Goal: Answer question/provide support

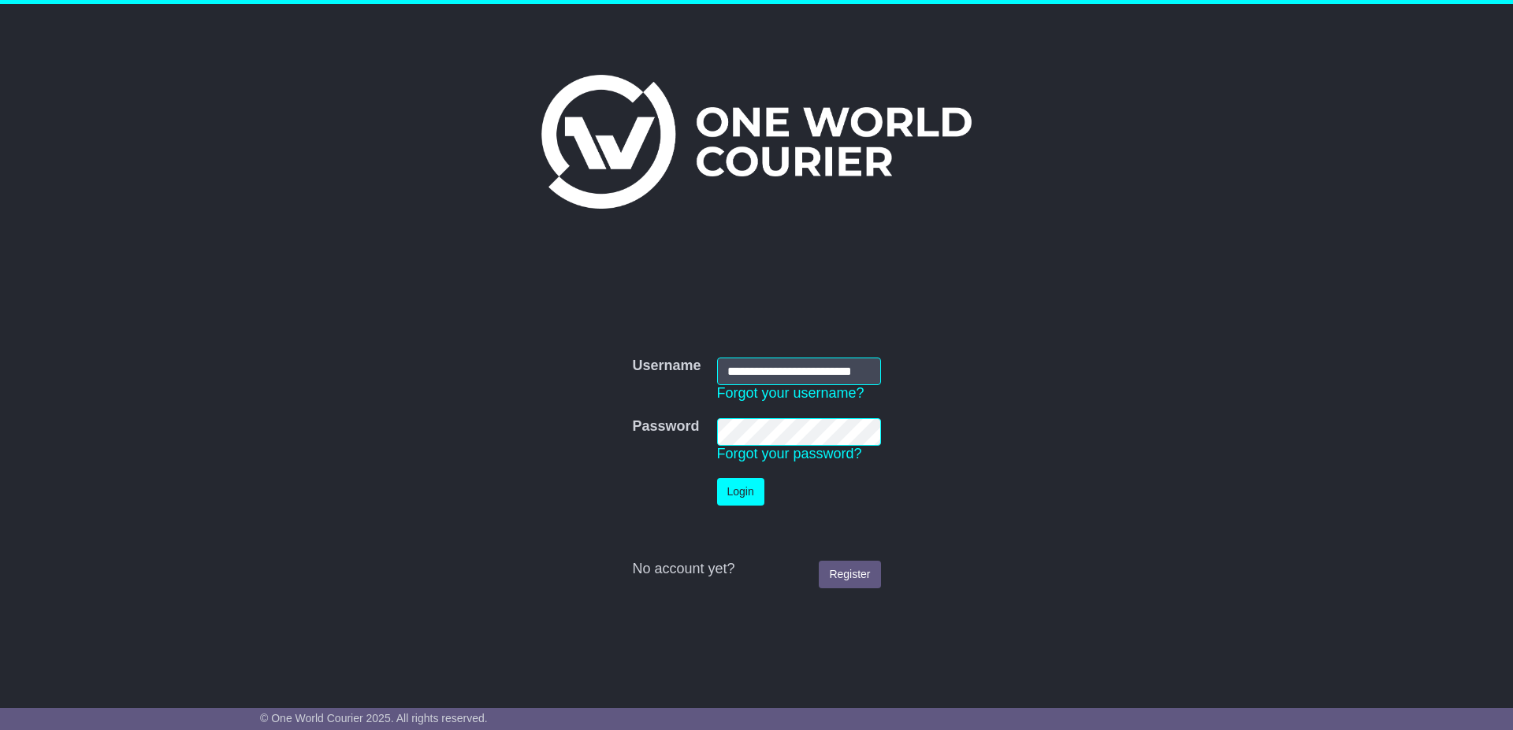
click at [741, 491] on button "Login" at bounding box center [740, 492] width 47 height 28
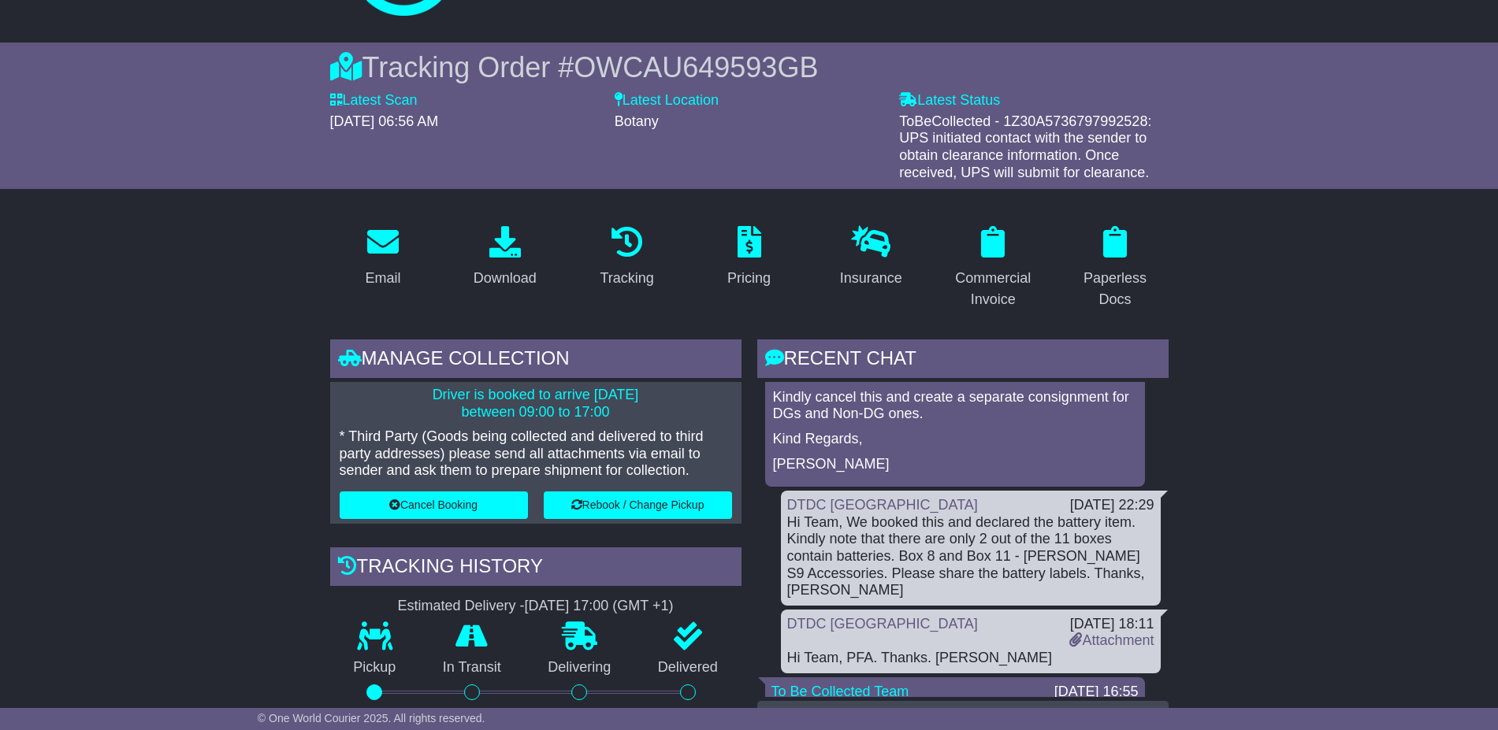
scroll to position [1083, 0]
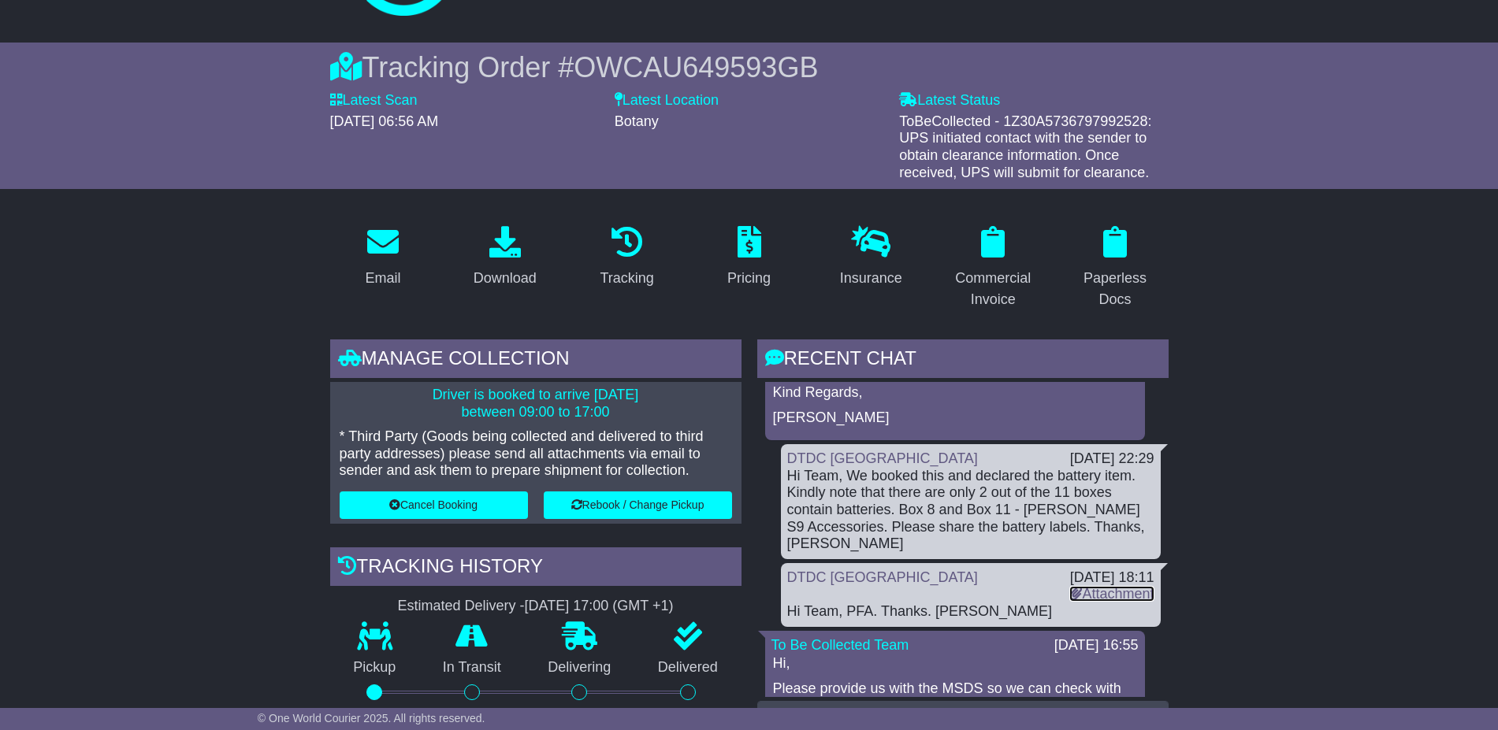
click at [1112, 586] on link "Attachment" at bounding box center [1111, 594] width 84 height 16
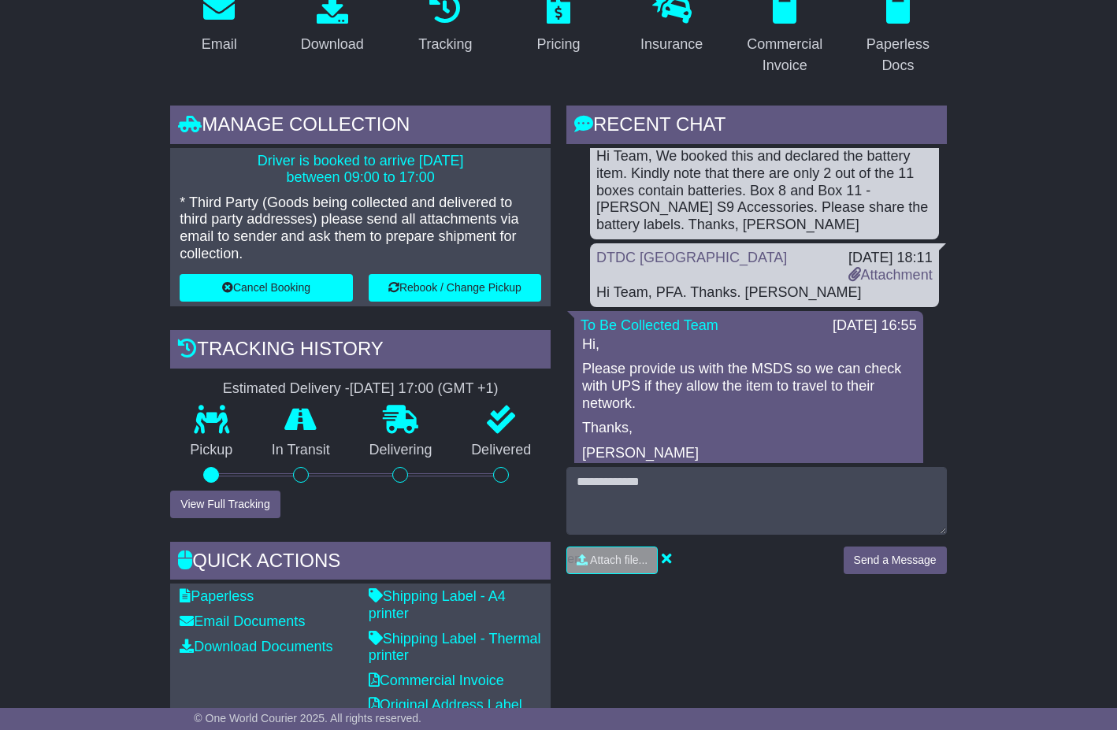
scroll to position [605, 0]
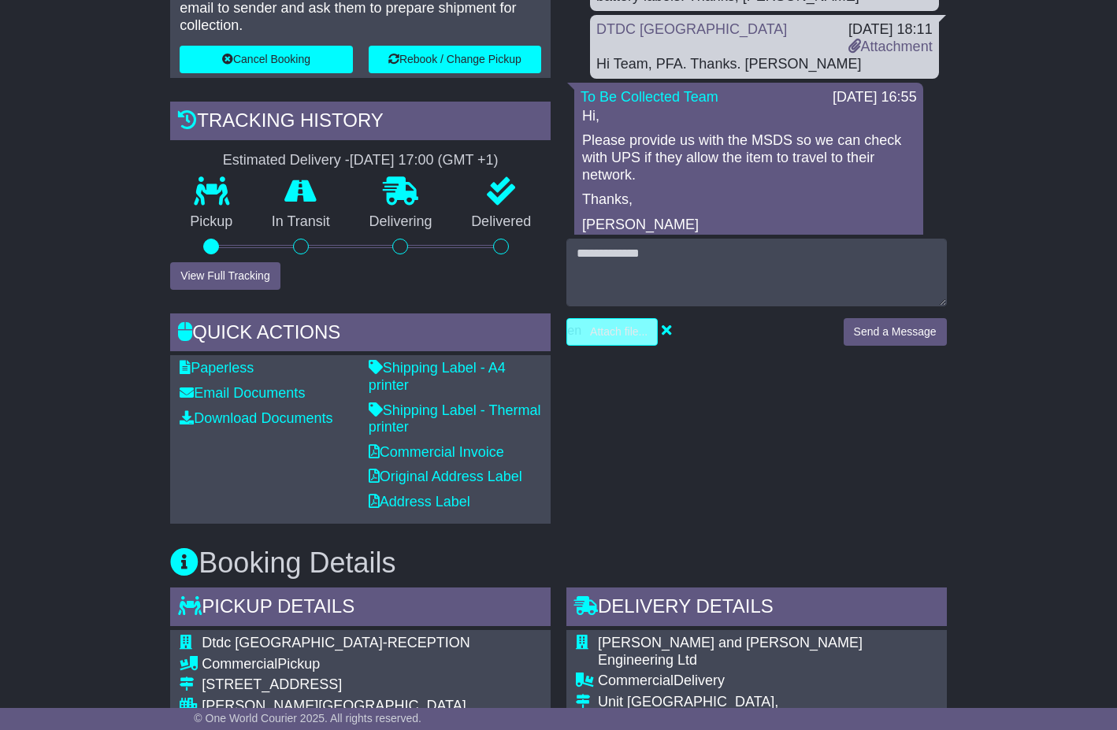
click at [603, 332] on input "file" at bounding box center [537, 332] width 239 height 26
type input "**********"
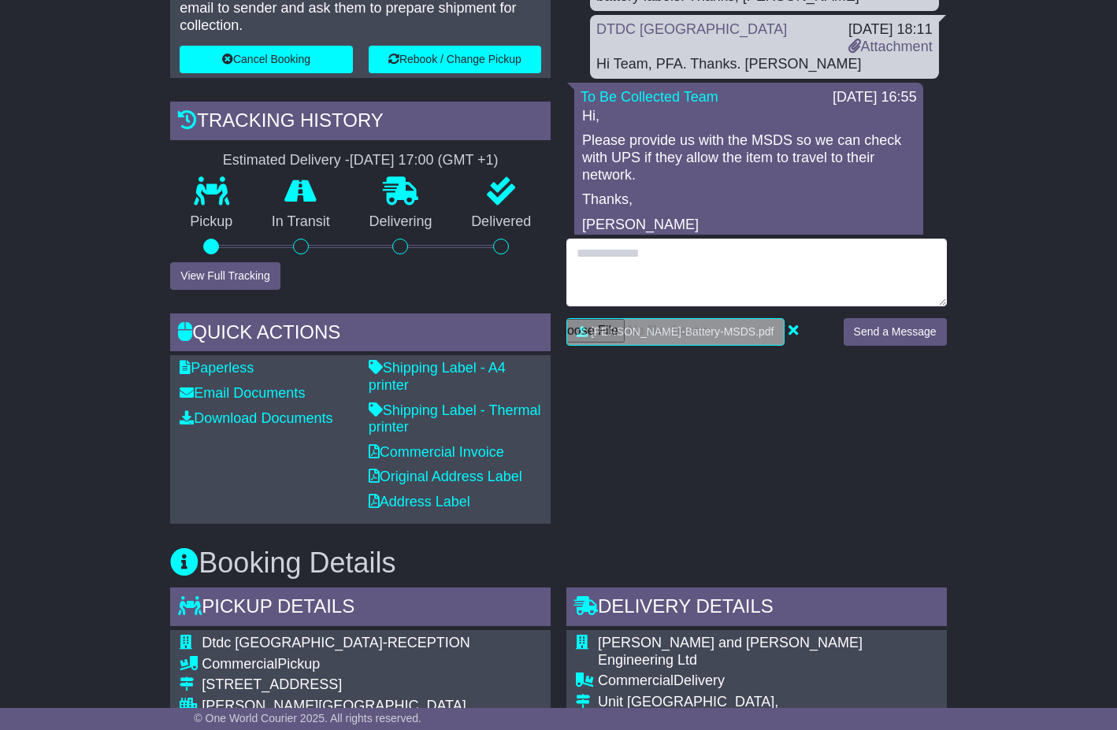
click at [649, 294] on textarea at bounding box center [757, 273] width 381 height 68
type textarea "*"
type textarea "***"
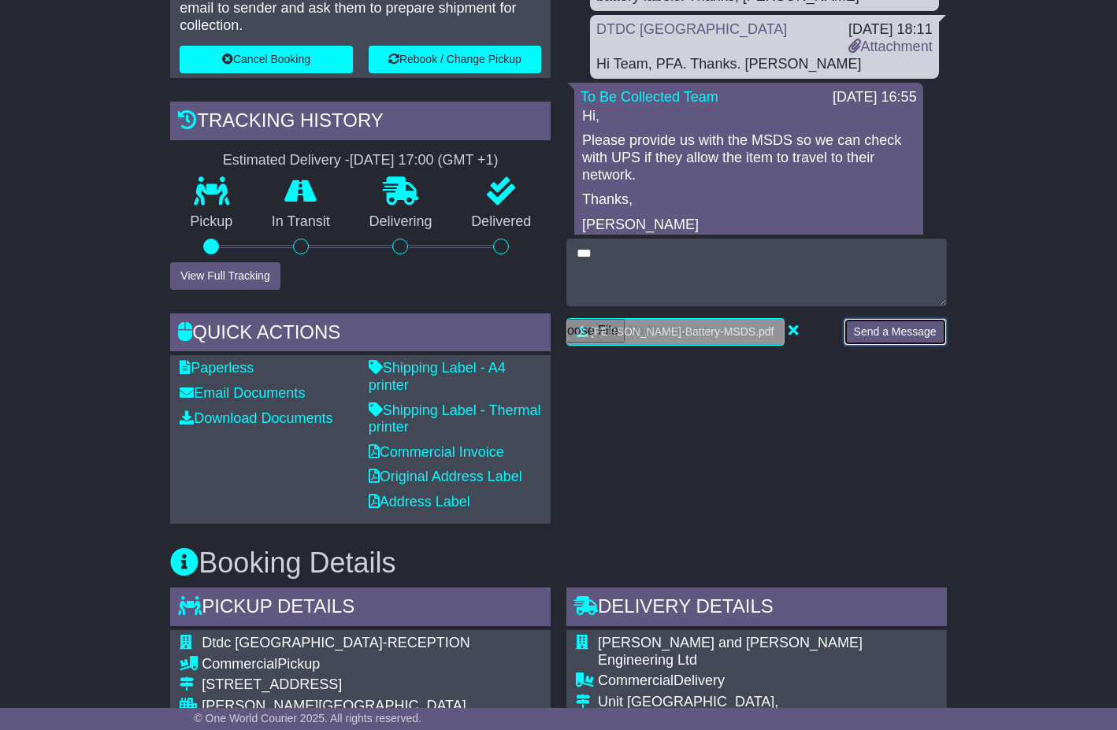
click at [872, 331] on button "Send a Message" at bounding box center [895, 332] width 103 height 28
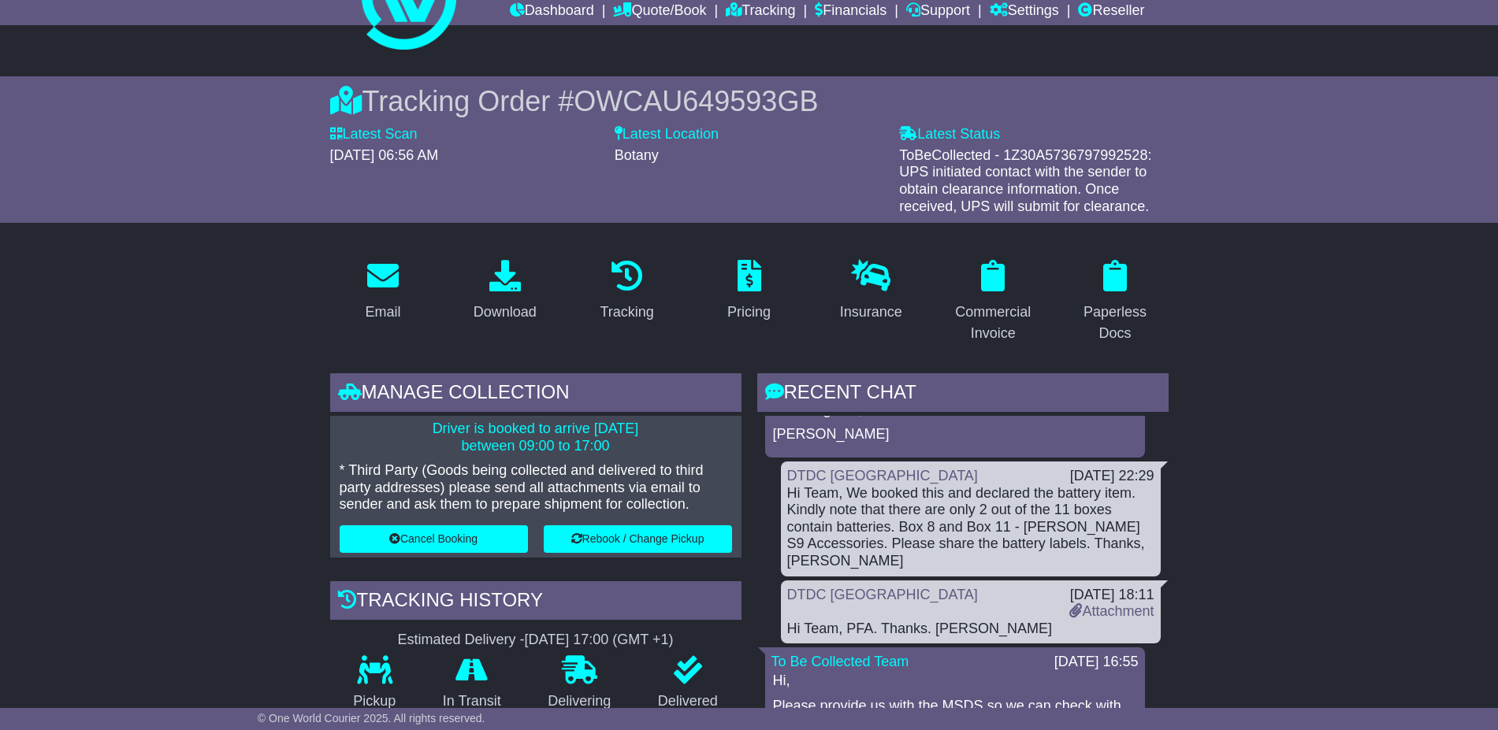
scroll to position [0, 0]
